Goal: Find specific page/section: Find specific page/section

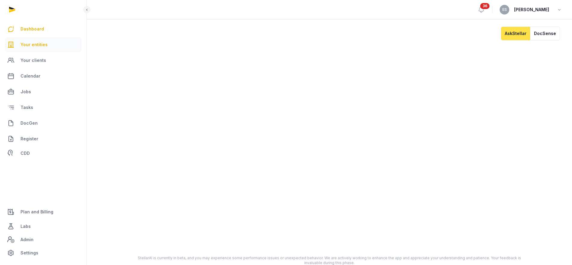
click at [38, 38] on link "Your entities" at bounding box center [43, 44] width 77 height 14
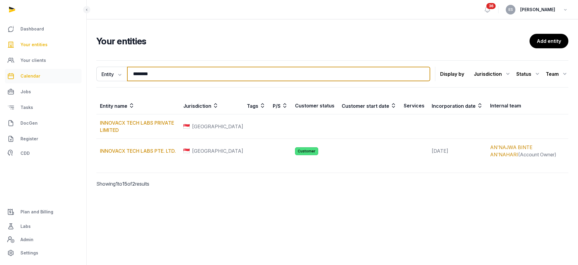
drag, startPoint x: 100, startPoint y: 77, endPoint x: 59, endPoint y: 77, distance: 41.6
click at [62, 77] on div "Dashboard Your entities Your clients Calendar Jobs Tasks DocGen Register CDD Pl…" at bounding box center [289, 132] width 578 height 265
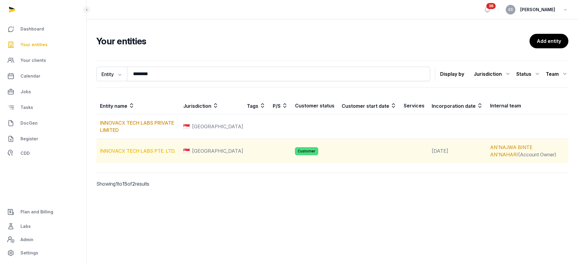
click at [118, 152] on link "INNOVACX TECH LABS PTE. LTD." at bounding box center [138, 151] width 76 height 6
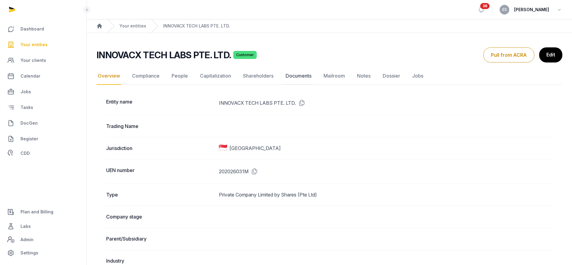
click at [291, 78] on link "Documents" at bounding box center [298, 75] width 28 height 17
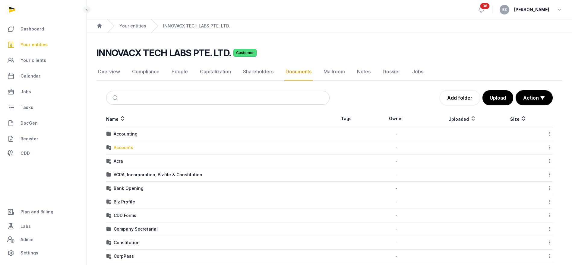
click at [129, 148] on div "Accounts" at bounding box center [124, 147] width 20 height 6
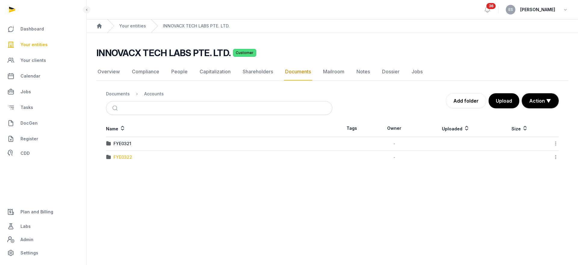
click at [126, 157] on div "FYE0322" at bounding box center [123, 157] width 19 height 6
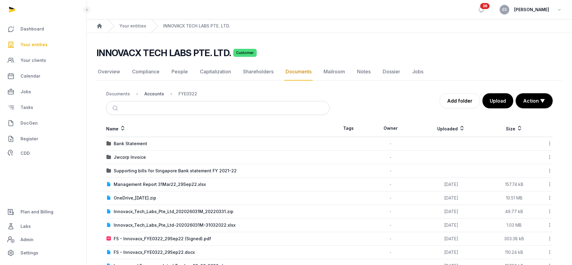
click at [159, 94] on div "Accounts" at bounding box center [154, 94] width 20 height 6
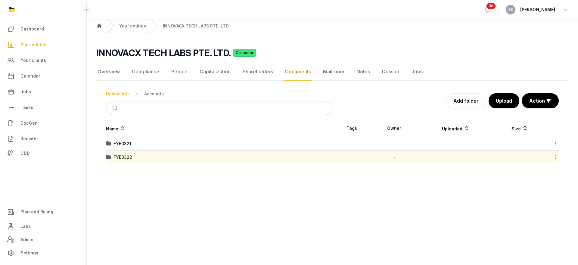
click at [123, 96] on div "Documents" at bounding box center [118, 94] width 24 height 6
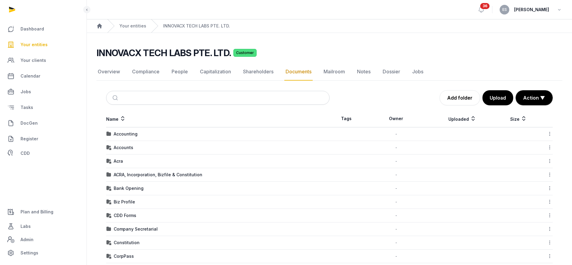
click at [129, 151] on td "Accounts" at bounding box center [217, 148] width 223 height 14
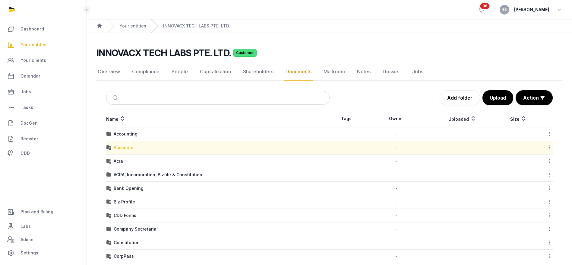
click at [129, 149] on div "Accounts" at bounding box center [124, 147] width 20 height 6
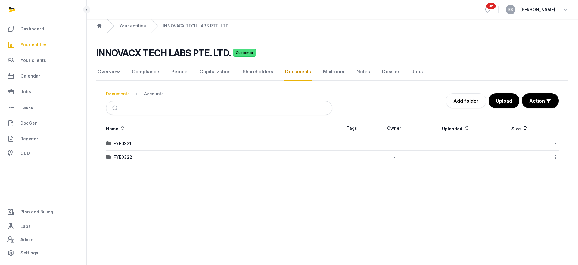
click at [124, 96] on div "Documents" at bounding box center [118, 94] width 24 height 6
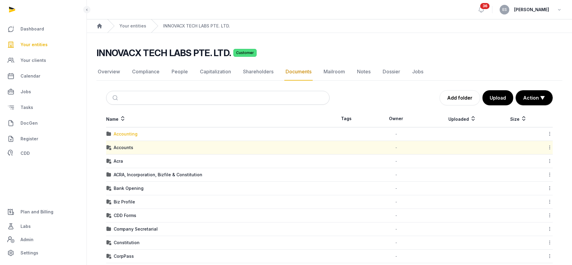
click at [123, 131] on div "Accounting" at bounding box center [126, 134] width 24 height 6
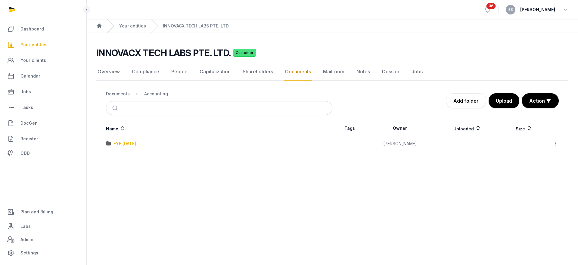
click at [132, 145] on div "FYE [DATE]" at bounding box center [125, 143] width 23 height 6
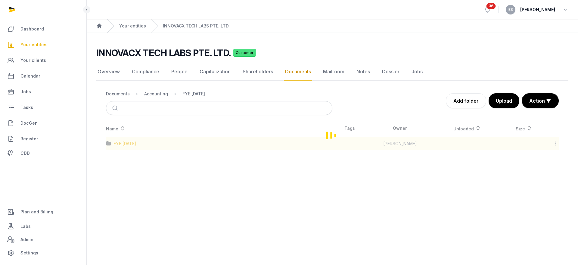
click at [132, 145] on div "Loading" at bounding box center [332, 135] width 472 height 30
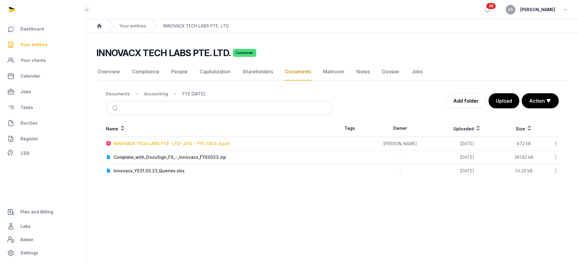
click at [132, 145] on div "INNOVACX TECH LABS PTE- LTD-_UFS - FYE 2024_d.pdf" at bounding box center [172, 143] width 116 height 6
